Goal: Task Accomplishment & Management: Complete application form

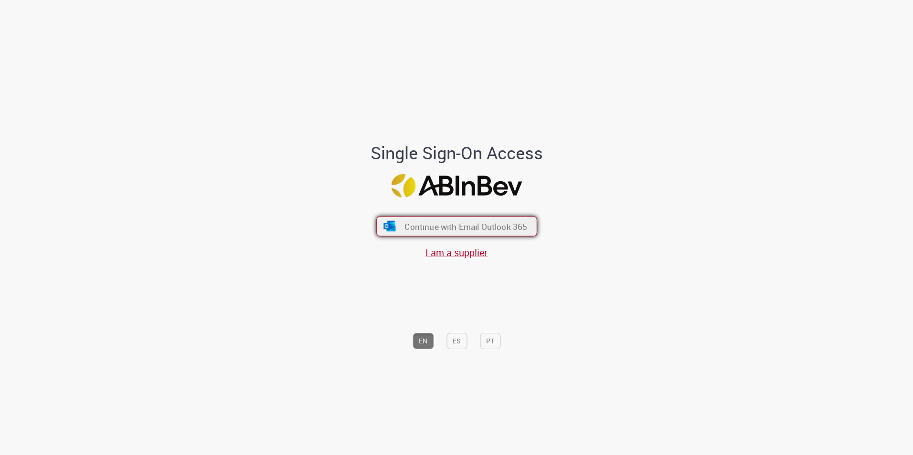
click at [490, 221] on span "Continue with Email Outlook 365" at bounding box center [465, 226] width 123 height 11
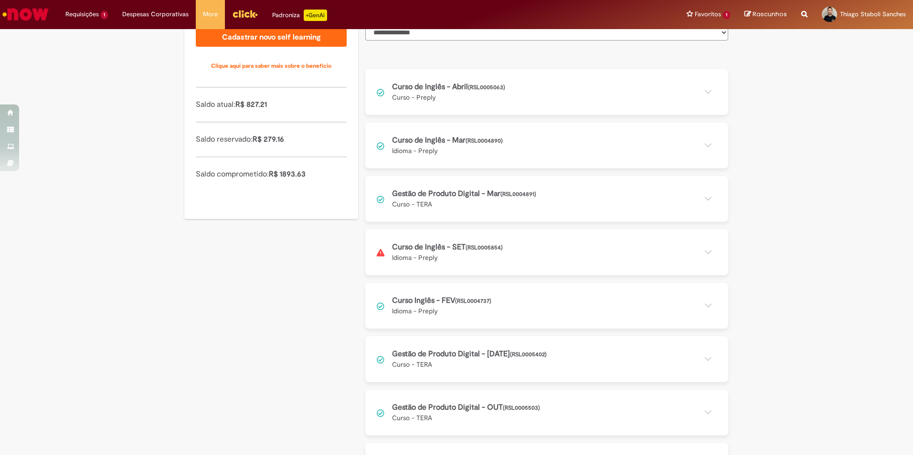
scroll to position [286, 0]
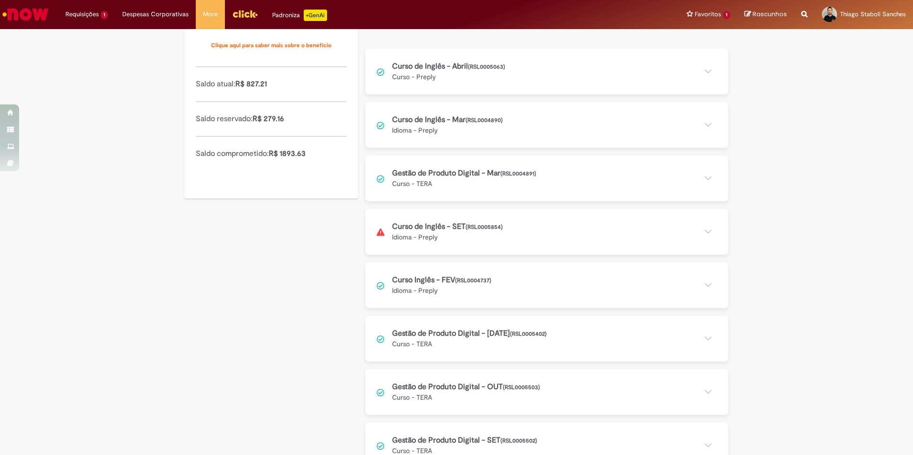
click at [568, 250] on button at bounding box center [546, 232] width 363 height 46
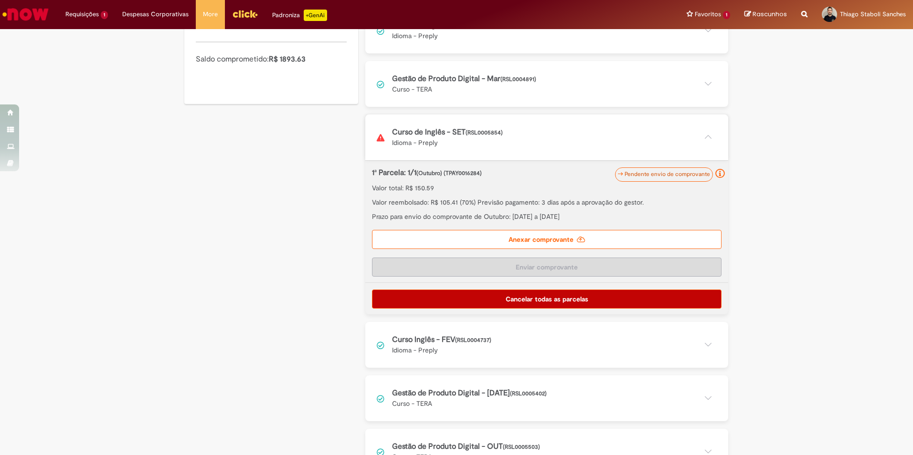
scroll to position [382, 0]
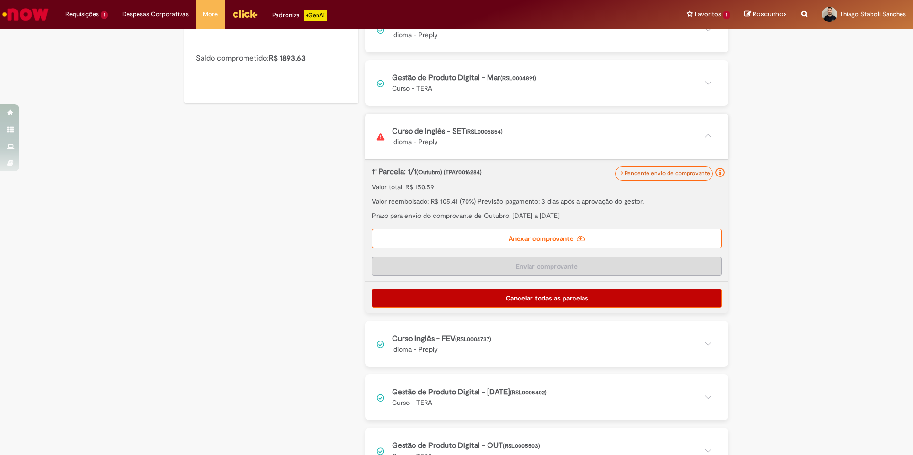
click at [584, 248] on label "Anexar comprovante" at bounding box center [546, 238] width 349 height 19
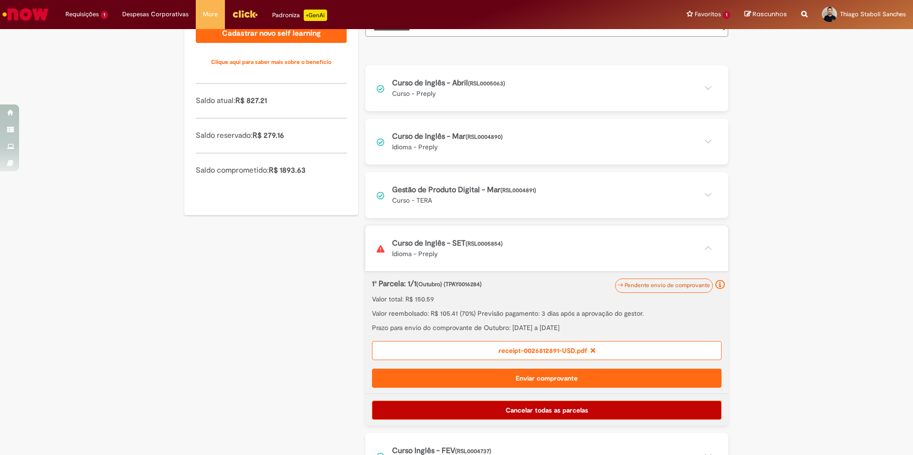
scroll to position [291, 0]
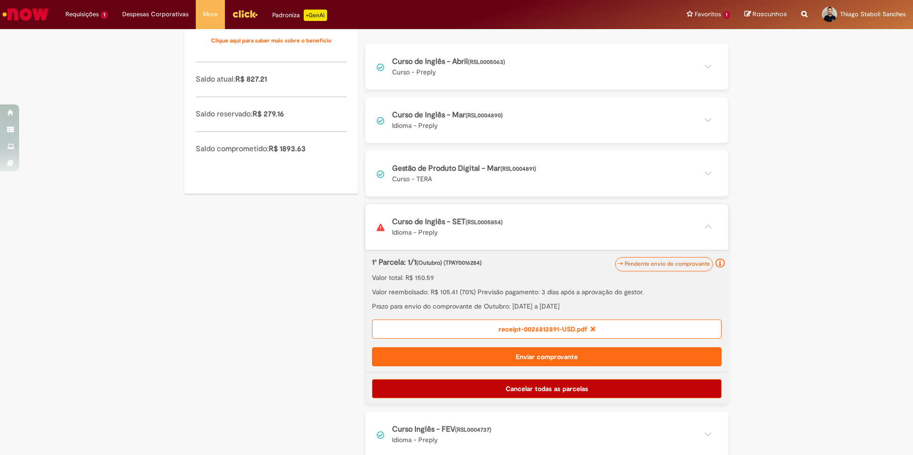
click at [597, 367] on button "Enviar comprovante" at bounding box center [546, 357] width 349 height 19
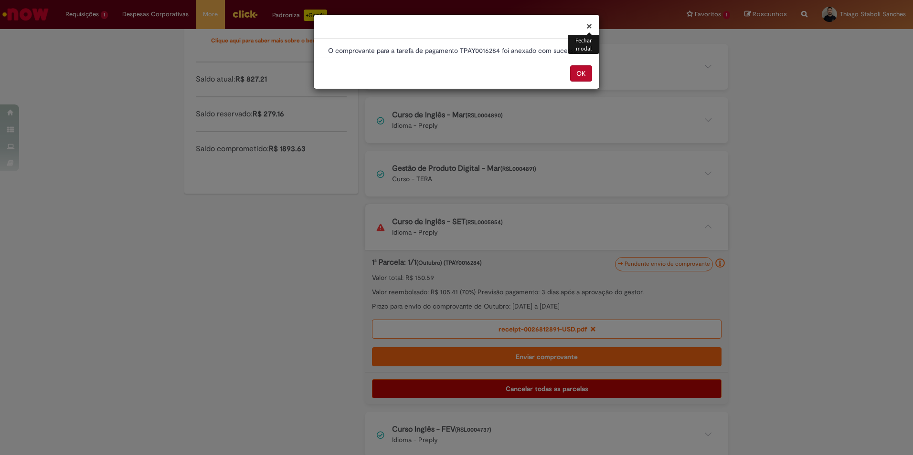
click at [579, 74] on button "OK" at bounding box center [581, 73] width 22 height 16
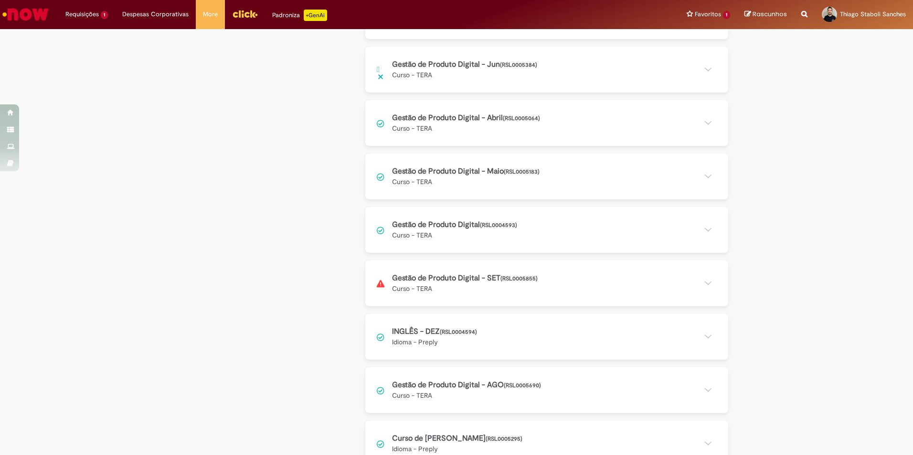
click at [542, 300] on button at bounding box center [546, 284] width 363 height 46
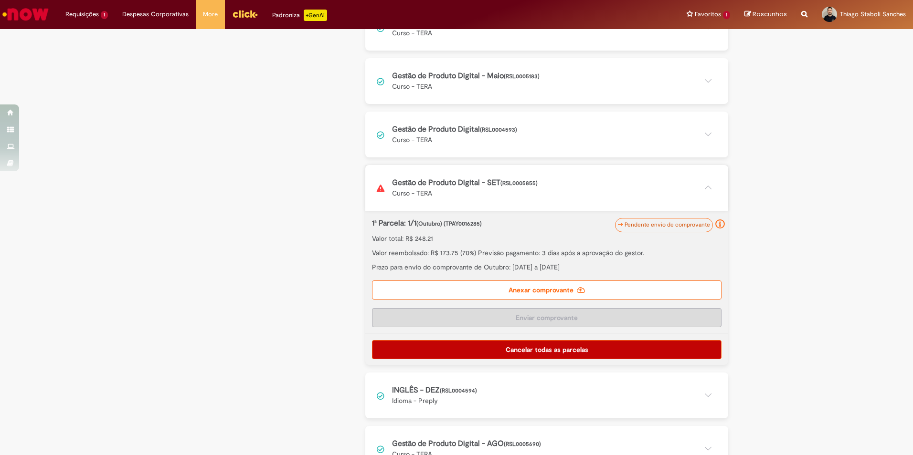
click at [559, 297] on label "Anexar comprovante" at bounding box center [546, 290] width 349 height 19
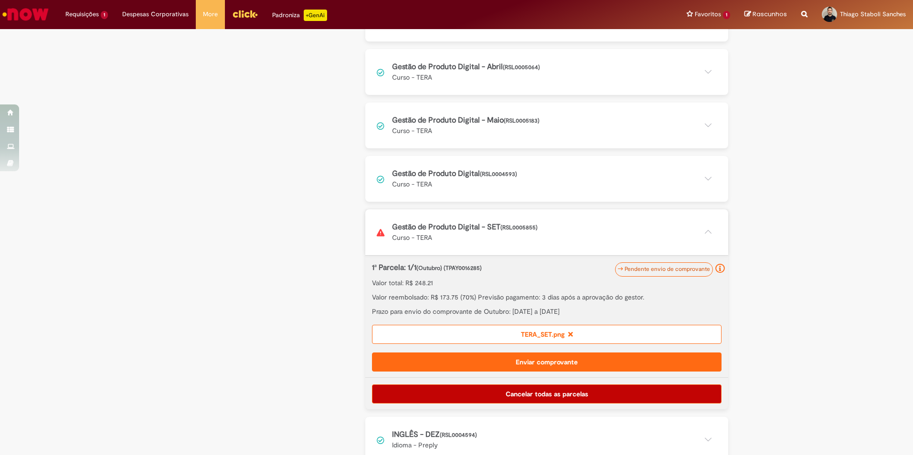
scroll to position [769, 0]
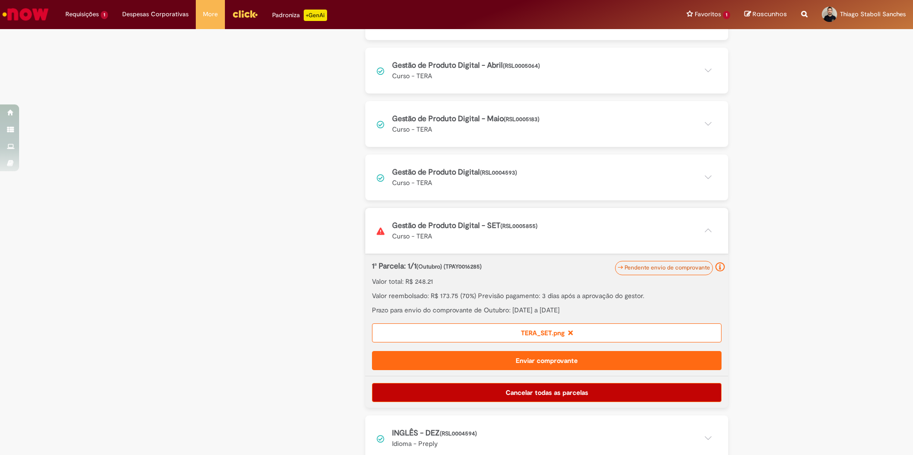
click at [612, 370] on button "Enviar comprovante" at bounding box center [546, 360] width 349 height 19
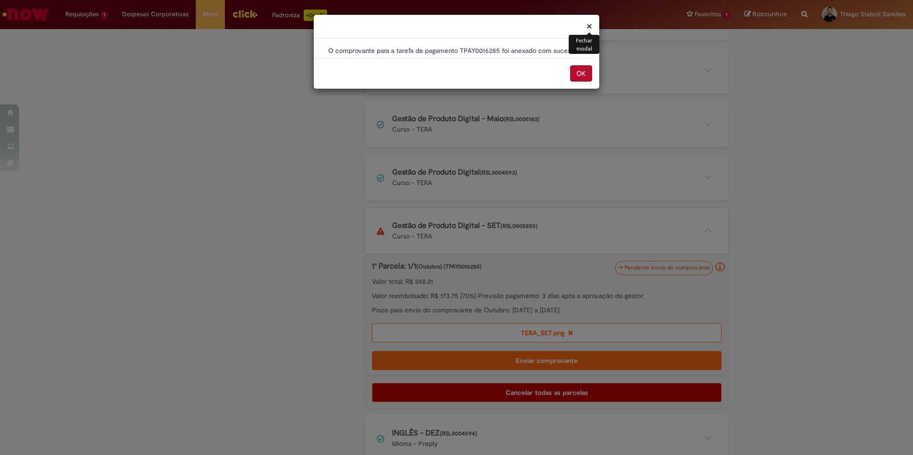
click at [581, 75] on button "OK" at bounding box center [581, 73] width 22 height 16
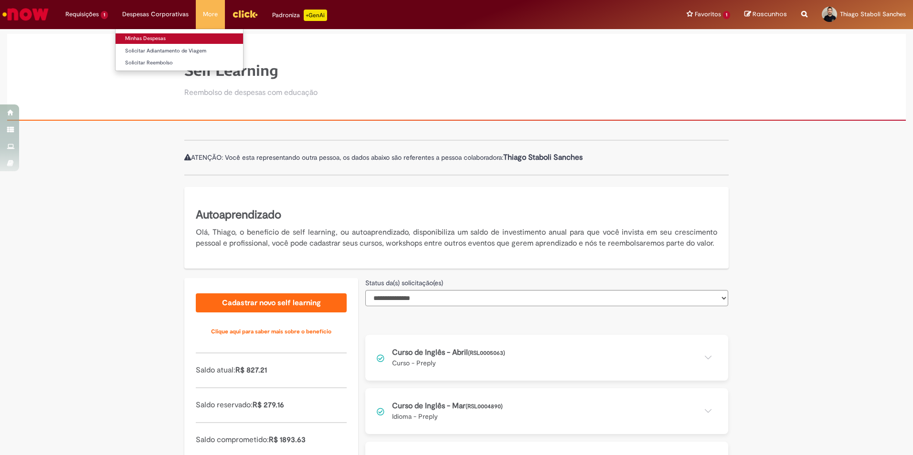
click at [142, 39] on link "Minhas Despesas" at bounding box center [179, 38] width 127 height 11
